Goal: Task Accomplishment & Management: Use online tool/utility

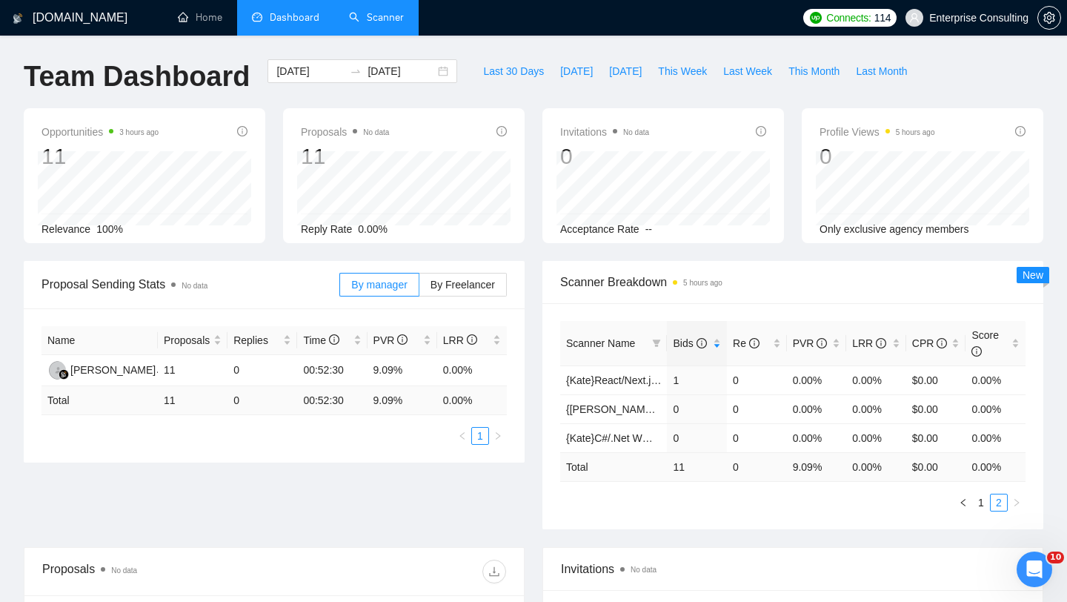
click at [371, 24] on link "Scanner" at bounding box center [376, 17] width 55 height 13
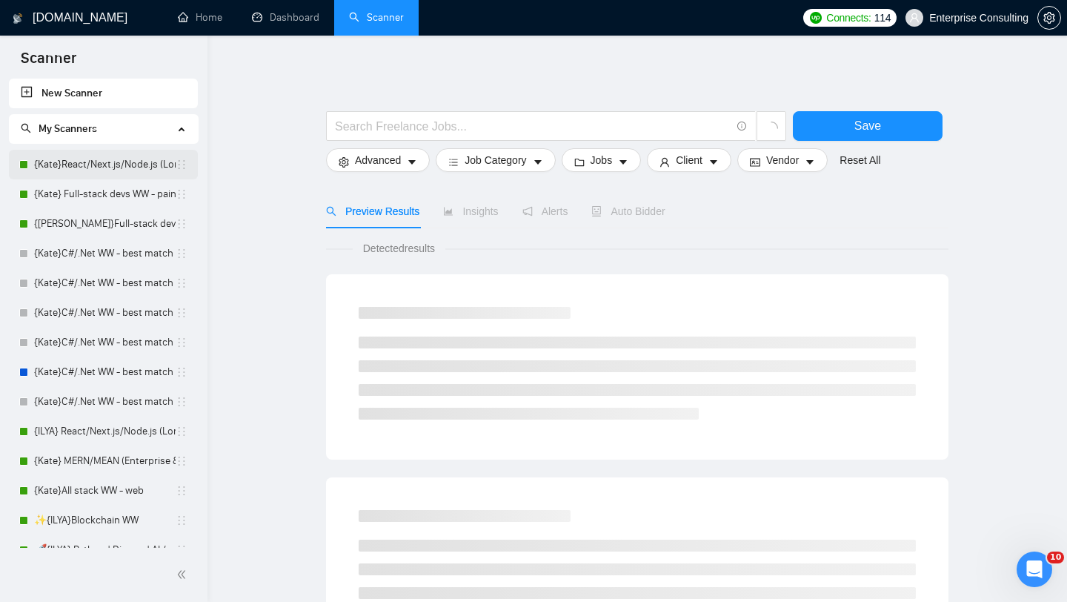
click at [110, 163] on link "{Kate}React/Next.js/Node.js (Long-term, All Niches)" at bounding box center [105, 165] width 142 height 30
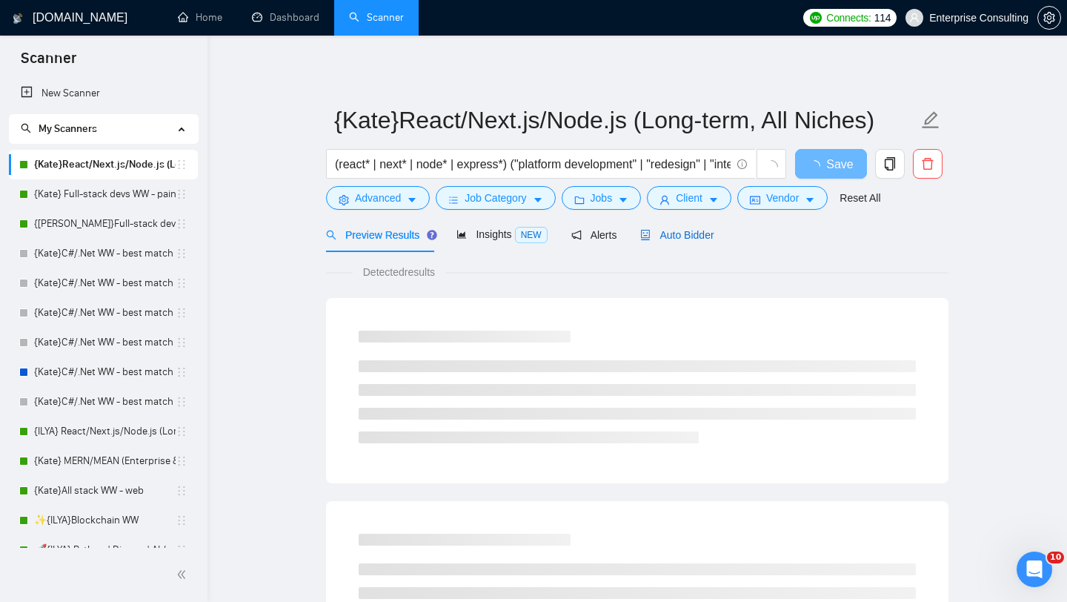
click at [691, 229] on span "Auto Bidder" at bounding box center [676, 235] width 73 height 12
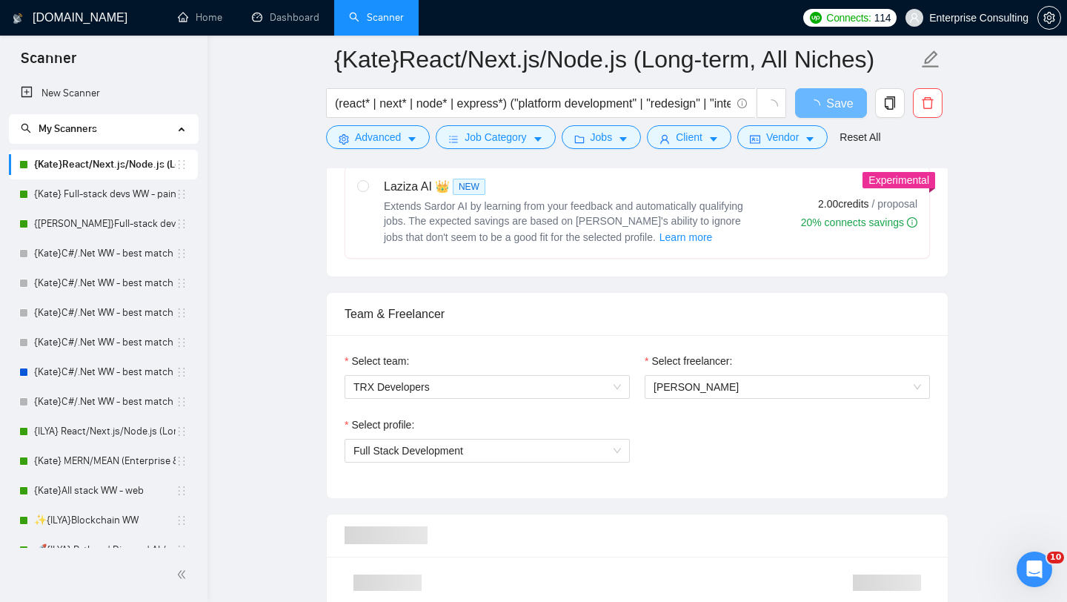
scroll to position [625, 0]
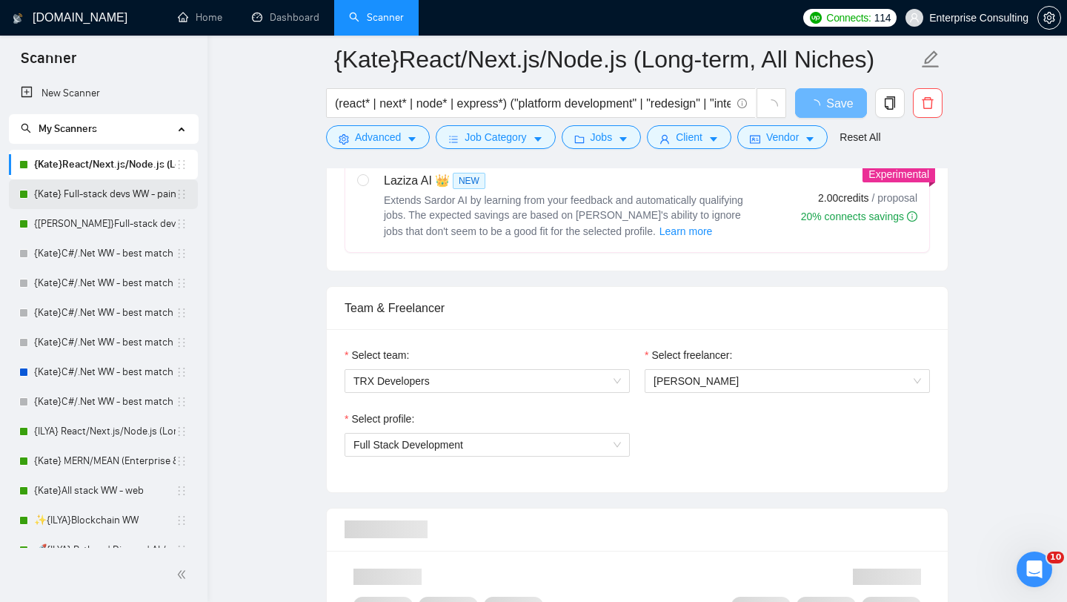
click at [119, 190] on link "{Kate} Full-stack devs WW - pain point" at bounding box center [105, 194] width 142 height 30
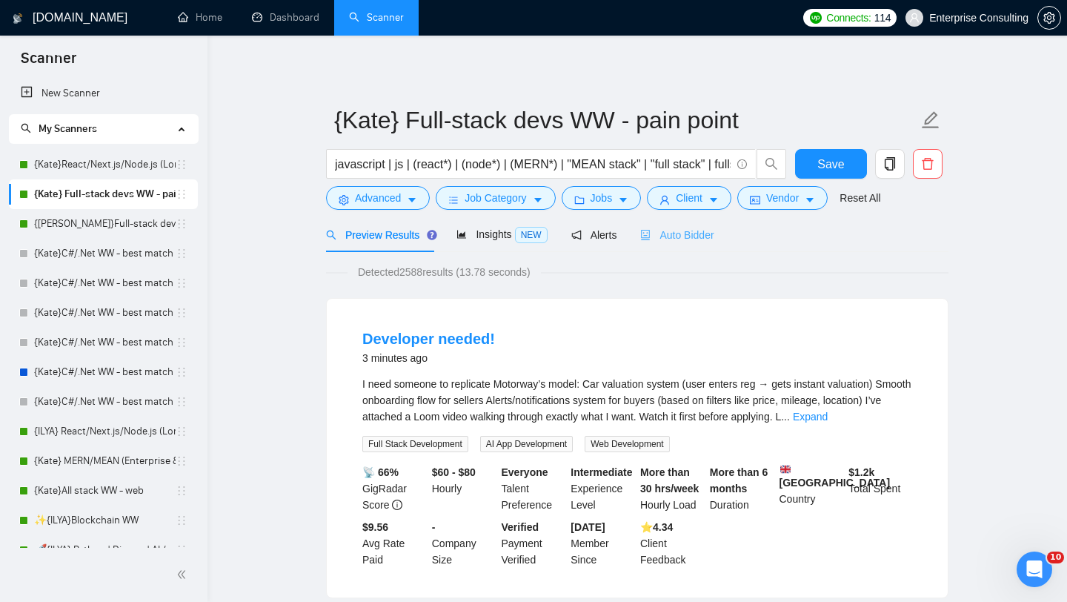
click at [703, 247] on div "Auto Bidder" at bounding box center [676, 234] width 73 height 35
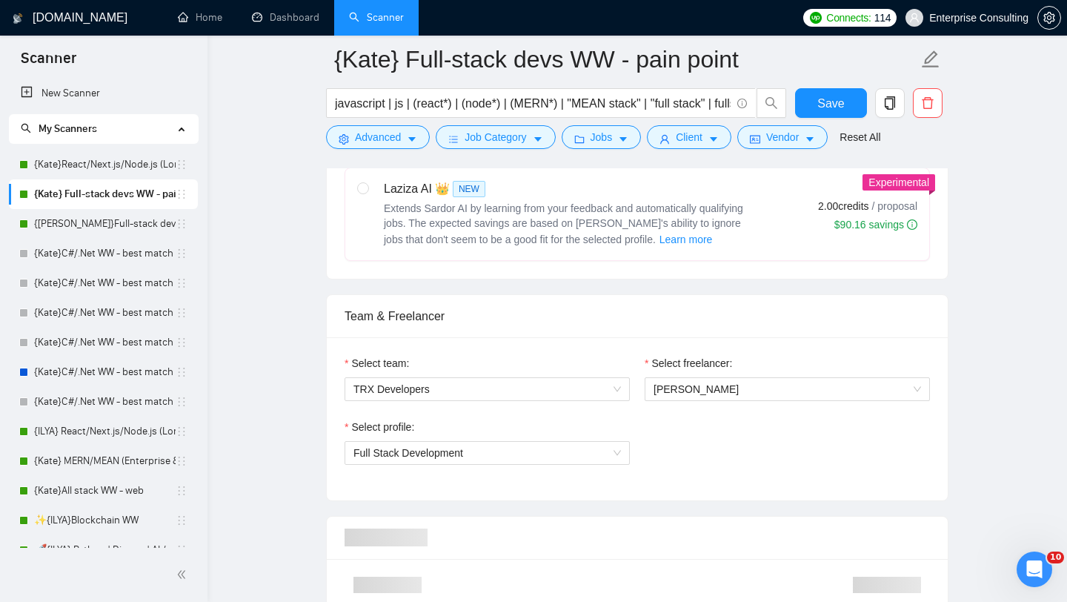
scroll to position [618, 0]
click at [98, 231] on link "{[PERSON_NAME]}Full-stack devs WW (<1 month) - pain point" at bounding box center [105, 224] width 142 height 30
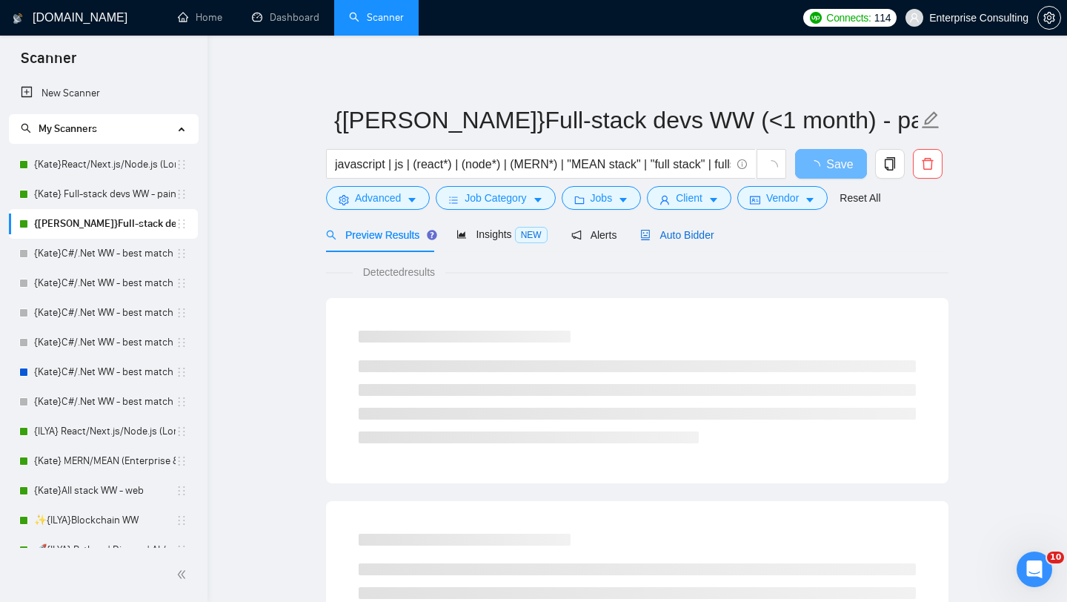
click at [694, 229] on span "Auto Bidder" at bounding box center [676, 235] width 73 height 12
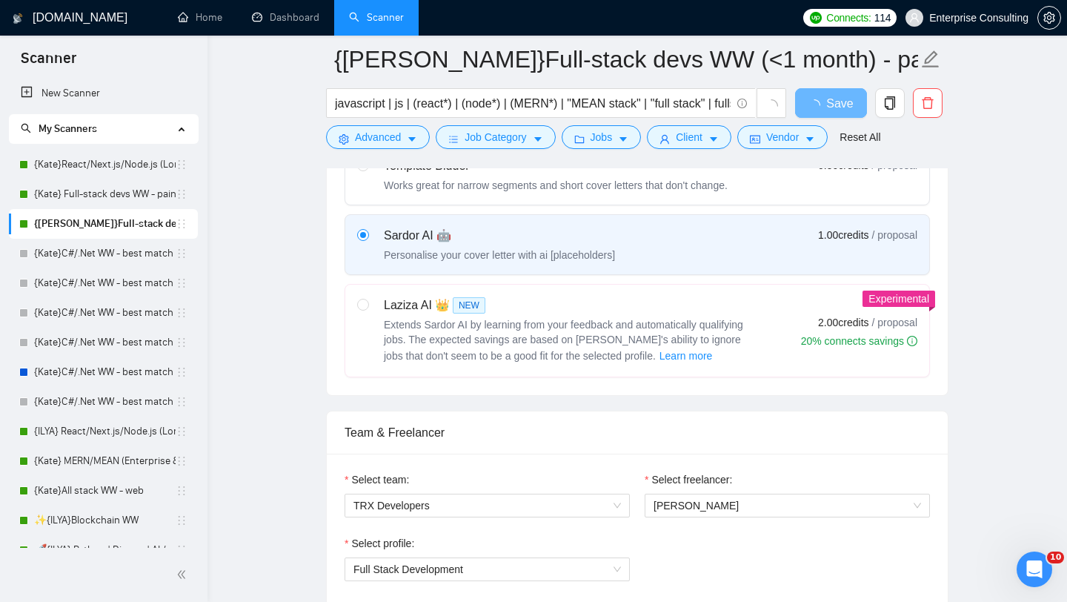
scroll to position [500, 0]
click at [106, 457] on link "{Kate} MERN/MEAN (Enterprise & SaaS)" at bounding box center [105, 461] width 142 height 30
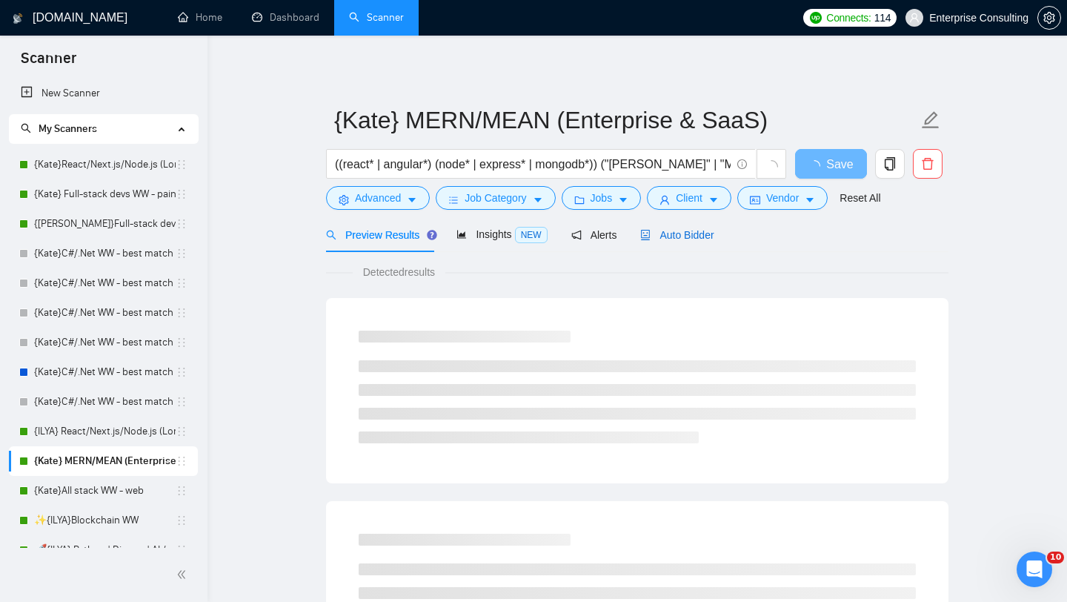
click at [714, 239] on span "Auto Bidder" at bounding box center [676, 235] width 73 height 12
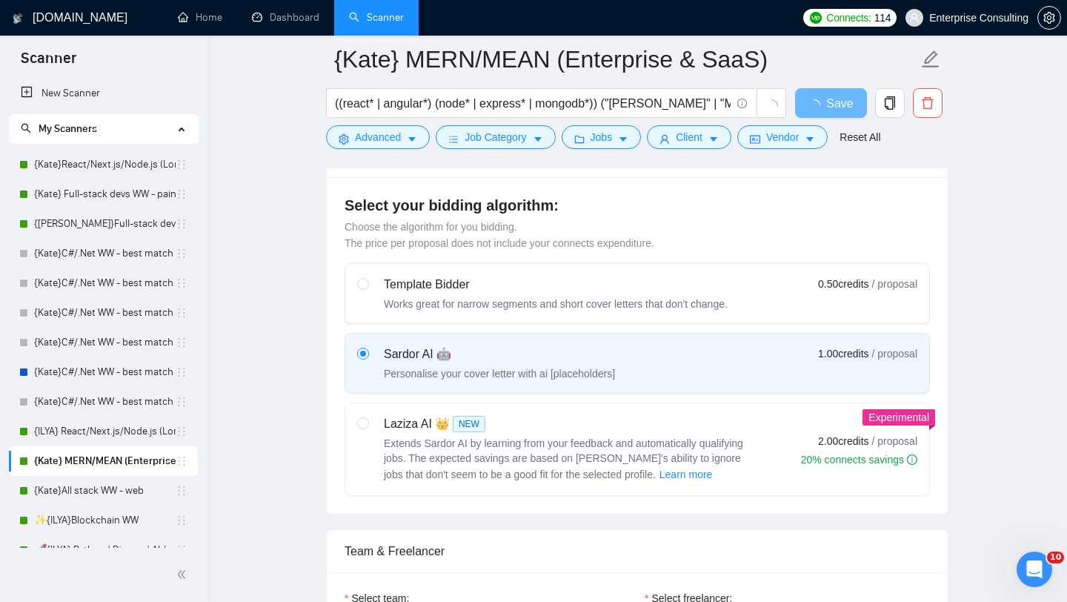
scroll to position [639, 0]
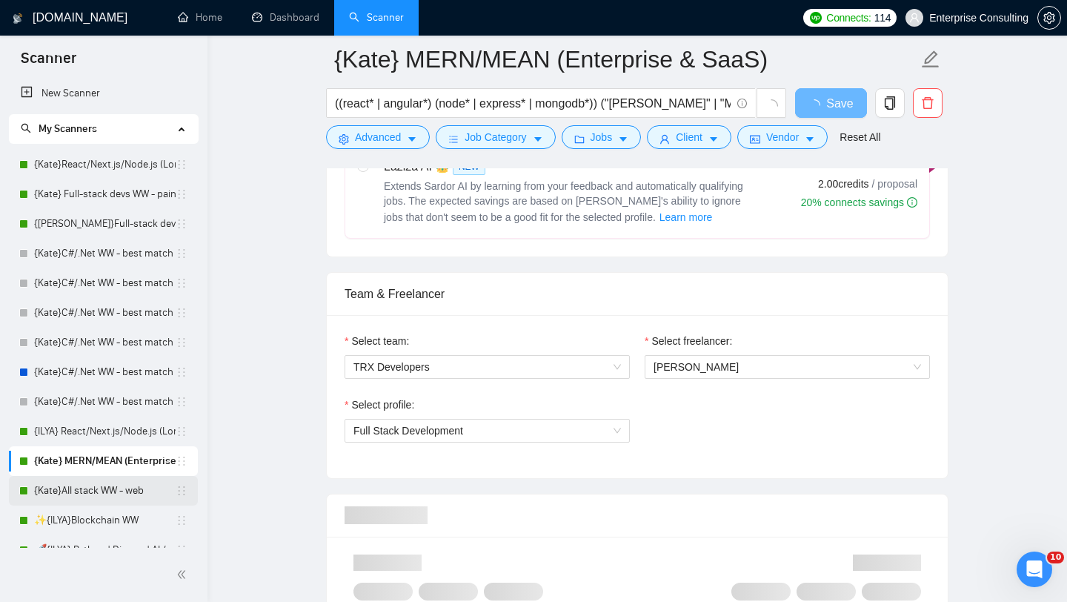
click at [117, 489] on link "{Kate}All stack WW - web" at bounding box center [105, 491] width 142 height 30
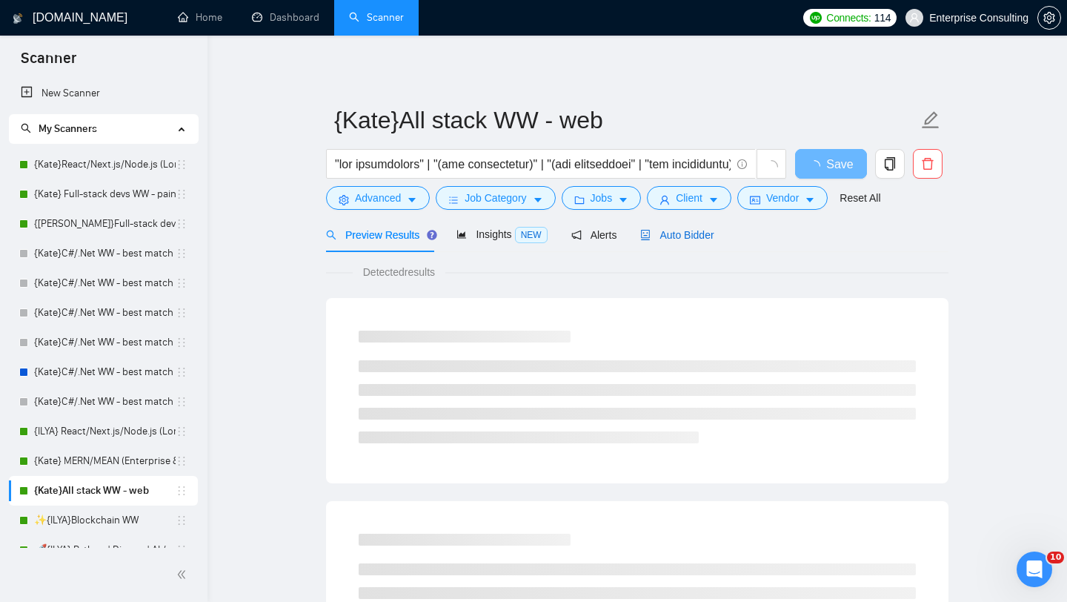
click at [670, 232] on span "Auto Bidder" at bounding box center [676, 235] width 73 height 12
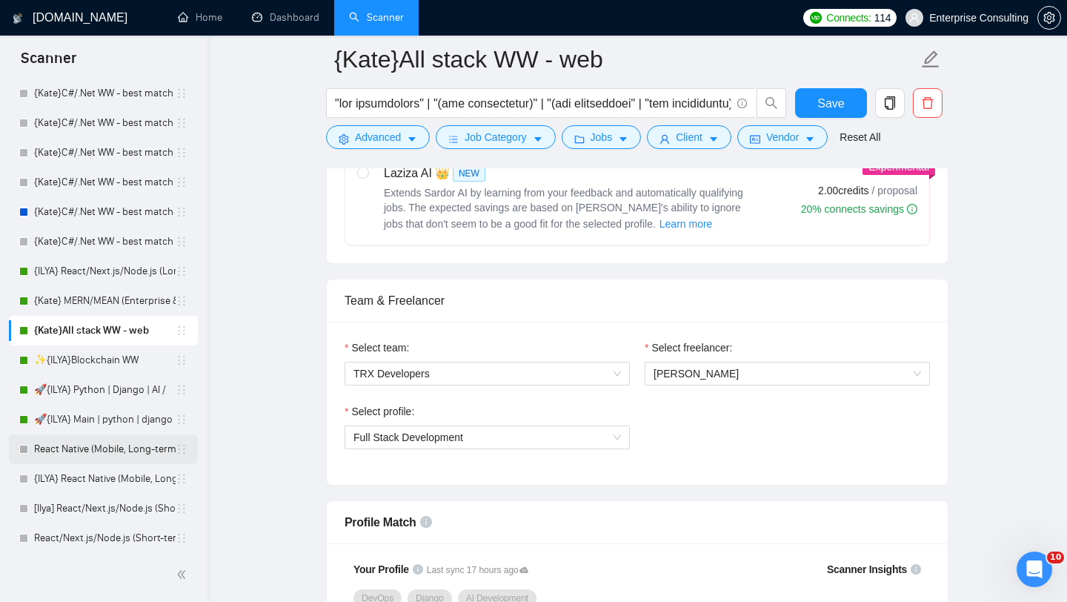
scroll to position [156, 0]
